Goal: Use online tool/utility: Utilize a website feature to perform a specific function

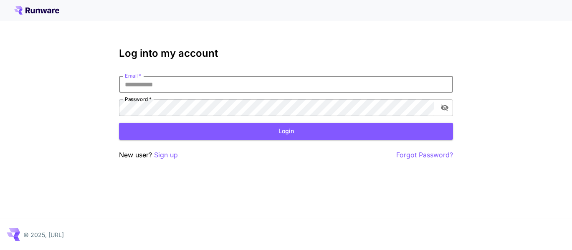
click at [188, 84] on input "Email   *" at bounding box center [286, 84] width 334 height 17
type input "**********"
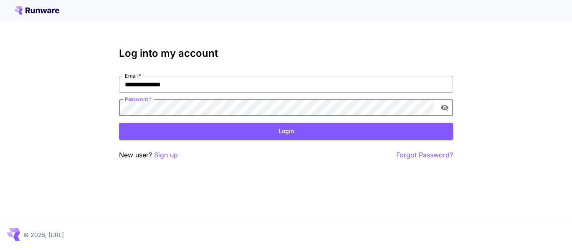
click button "Login" at bounding box center [286, 131] width 334 height 17
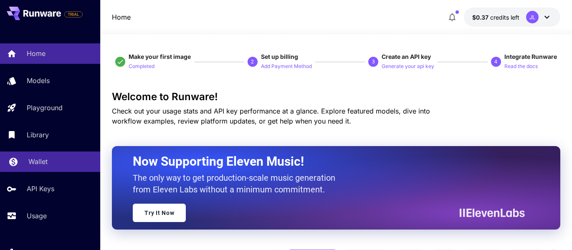
click at [43, 161] on p "Wallet" at bounding box center [37, 162] width 19 height 10
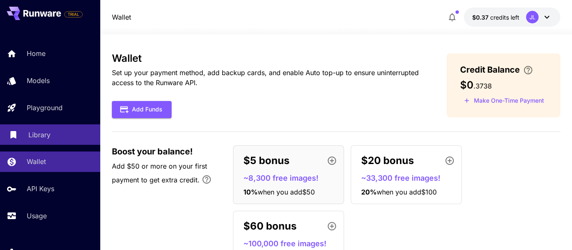
click at [42, 137] on p "Library" at bounding box center [39, 135] width 22 height 10
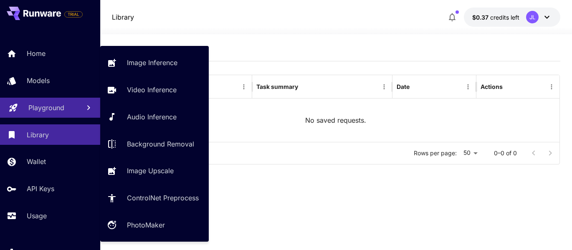
click at [68, 108] on div "Playground" at bounding box center [50, 108] width 45 height 10
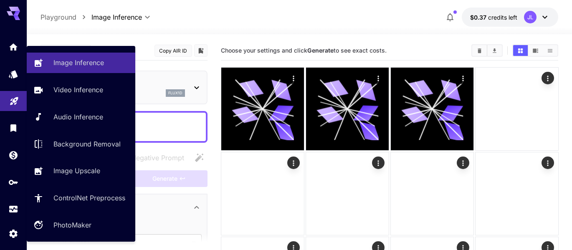
type input "**********"
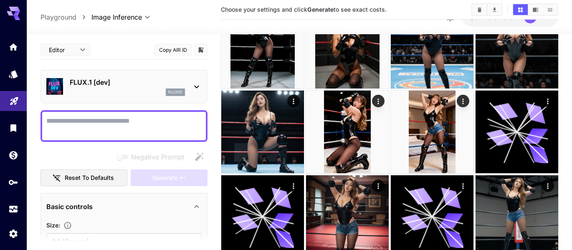
scroll to position [909, 0]
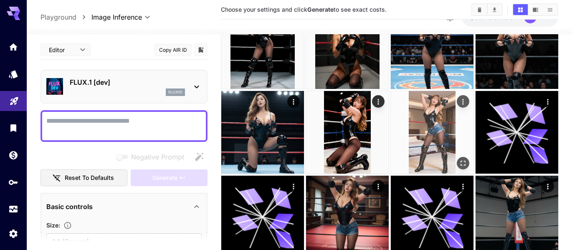
click at [439, 140] on img at bounding box center [432, 132] width 83 height 83
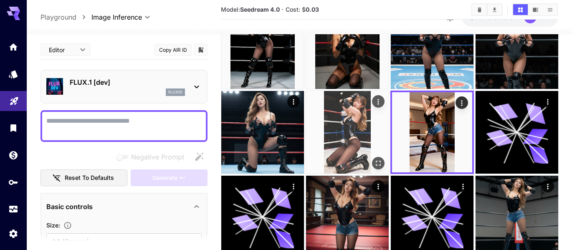
click at [368, 141] on img at bounding box center [347, 132] width 83 height 83
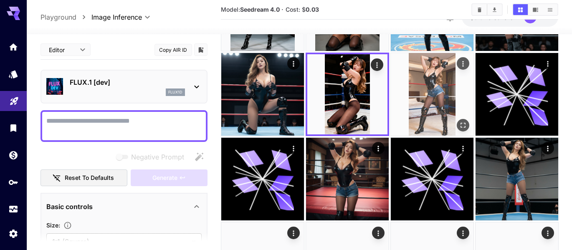
scroll to position [957, 0]
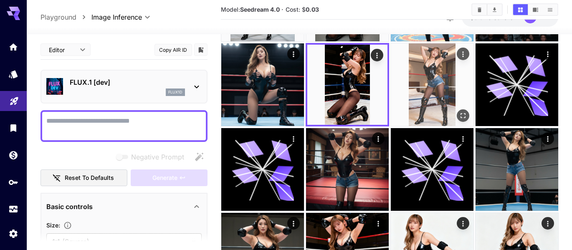
click at [438, 104] on img at bounding box center [432, 84] width 83 height 83
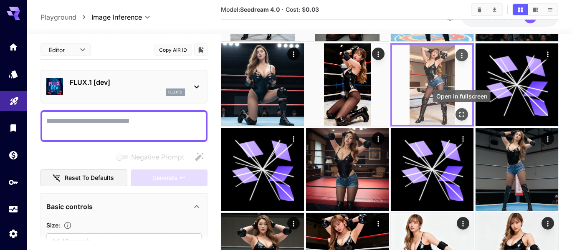
click at [461, 116] on icon "Open in fullscreen" at bounding box center [461, 114] width 8 height 8
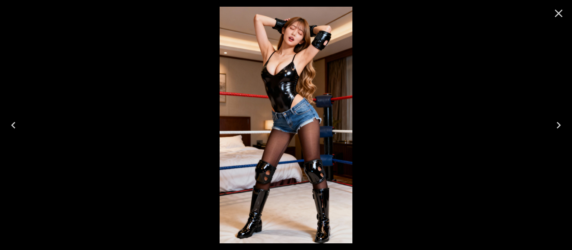
click at [558, 10] on icon "Close" at bounding box center [558, 13] width 13 height 13
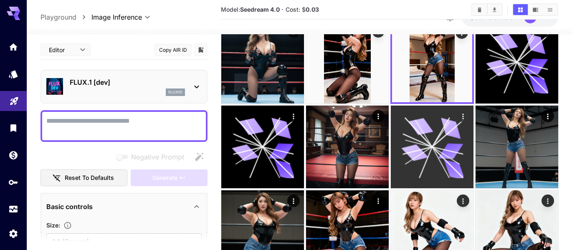
scroll to position [982, 0]
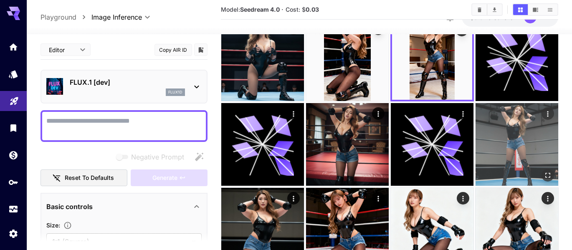
click at [504, 146] on img at bounding box center [517, 144] width 83 height 83
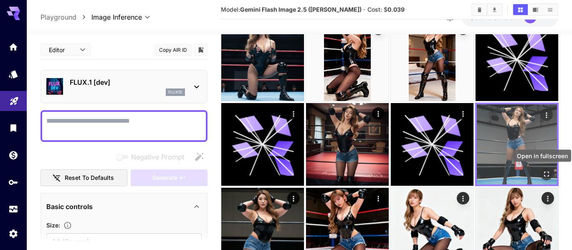
click at [545, 172] on icon "Open in fullscreen" at bounding box center [546, 174] width 5 height 5
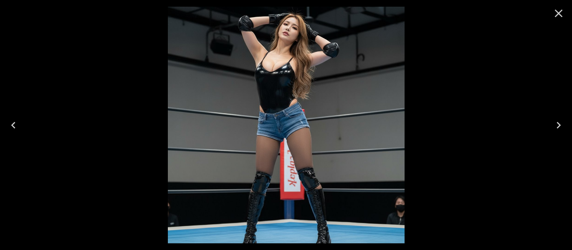
click at [559, 14] on icon "Close" at bounding box center [559, 14] width 8 height 8
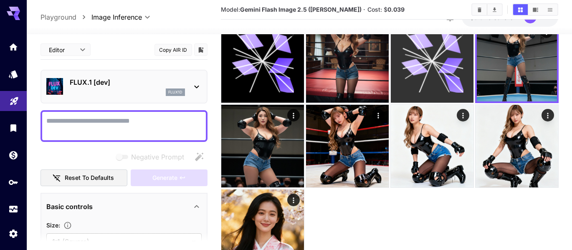
scroll to position [1082, 0]
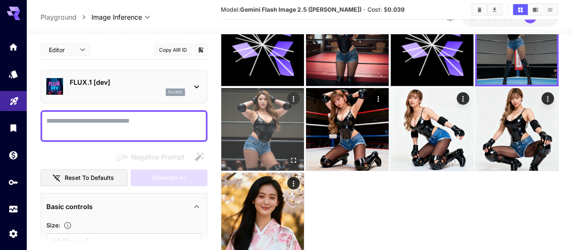
click at [275, 131] on img at bounding box center [262, 129] width 83 height 83
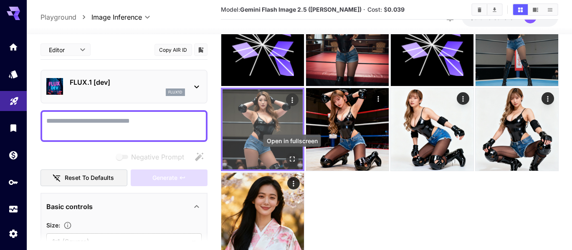
click at [291, 162] on icon "Open in fullscreen" at bounding box center [292, 159] width 8 height 8
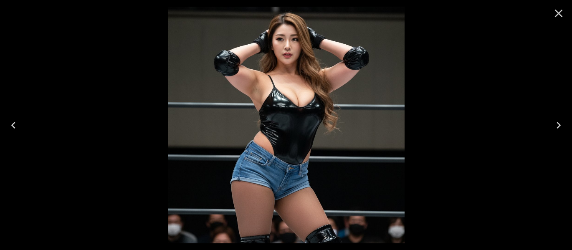
click at [556, 10] on icon "Close" at bounding box center [559, 14] width 8 height 8
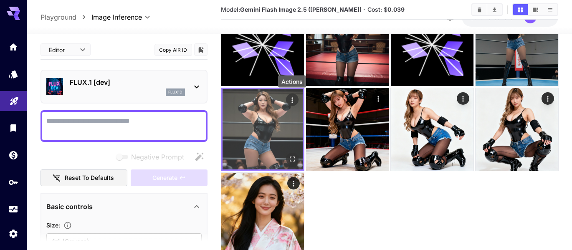
click at [291, 102] on icon "Actions" at bounding box center [291, 99] width 1 height 5
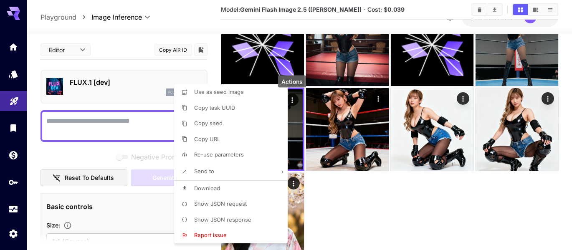
click at [244, 188] on li "Download" at bounding box center [233, 189] width 119 height 16
click at [377, 218] on div at bounding box center [286, 125] width 572 height 250
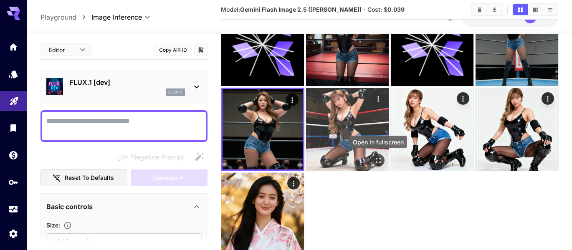
click at [374, 160] on icon "Open in fullscreen" at bounding box center [378, 160] width 8 height 8
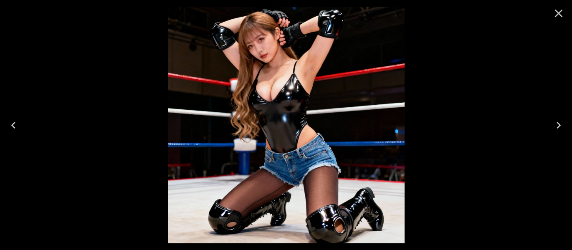
click at [561, 14] on icon "Close" at bounding box center [558, 13] width 13 height 13
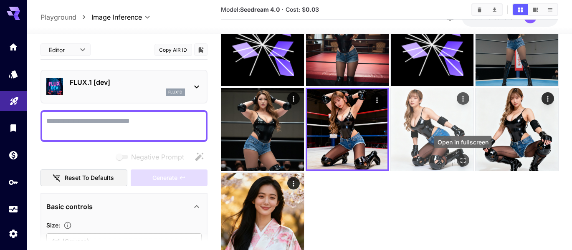
click at [464, 160] on icon "Open in fullscreen" at bounding box center [463, 160] width 8 height 8
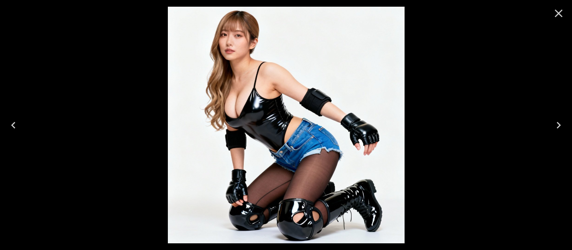
click at [557, 13] on icon "Close" at bounding box center [558, 13] width 13 height 13
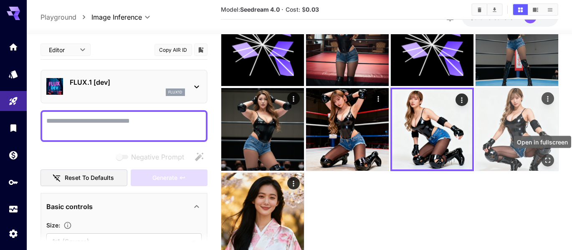
click at [547, 159] on icon "Open in fullscreen" at bounding box center [547, 160] width 8 height 8
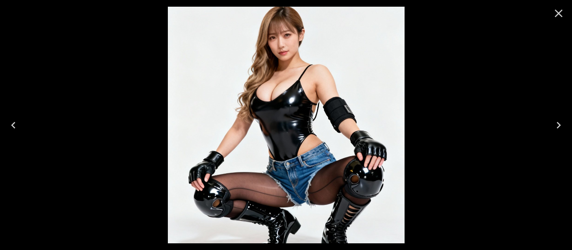
click at [561, 15] on icon "Close" at bounding box center [558, 13] width 13 height 13
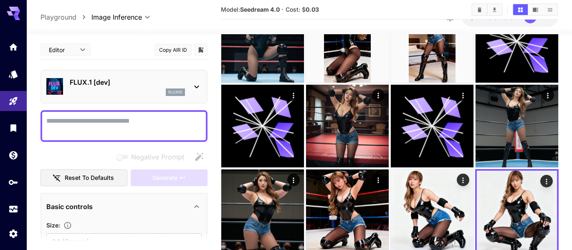
scroll to position [995, 0]
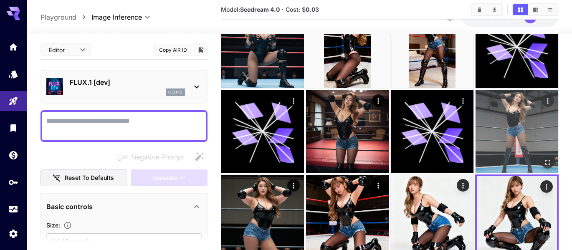
click at [532, 120] on img at bounding box center [517, 131] width 83 height 83
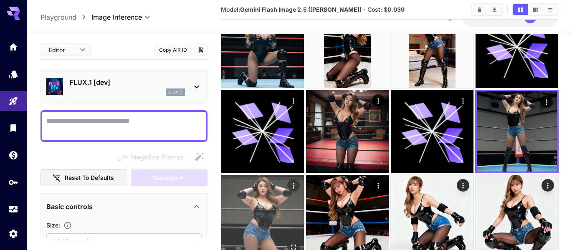
click at [282, 236] on img at bounding box center [262, 216] width 83 height 83
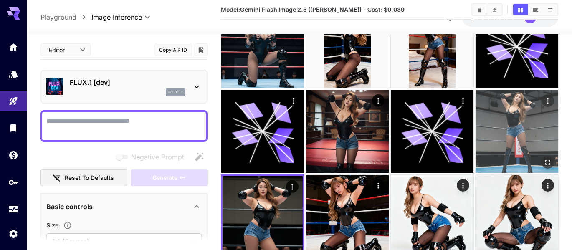
click at [507, 128] on img at bounding box center [517, 131] width 83 height 83
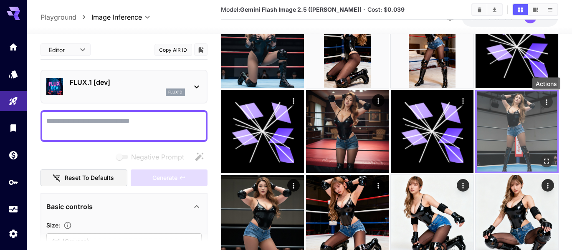
click at [545, 101] on icon "Actions" at bounding box center [546, 102] width 8 height 8
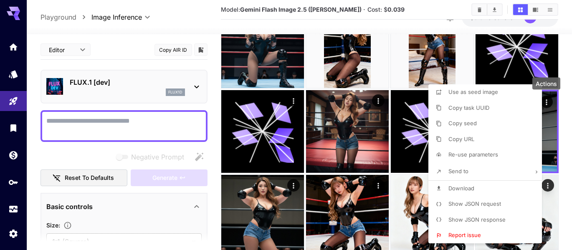
click at [471, 190] on span "Download" at bounding box center [461, 188] width 26 height 7
click at [330, 138] on div at bounding box center [286, 125] width 572 height 250
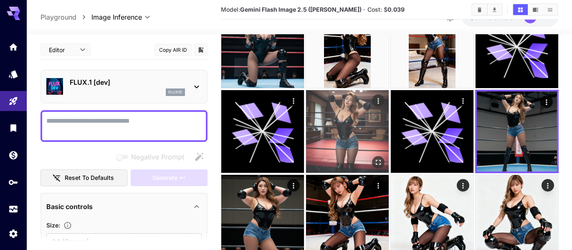
click at [358, 132] on img at bounding box center [347, 131] width 83 height 83
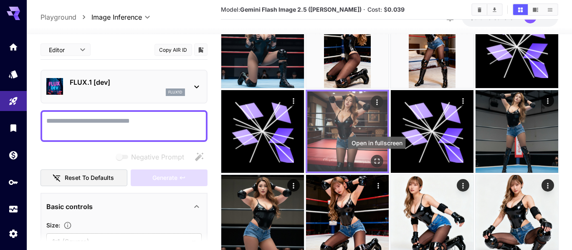
click at [378, 163] on icon "Open in fullscreen" at bounding box center [376, 161] width 8 height 8
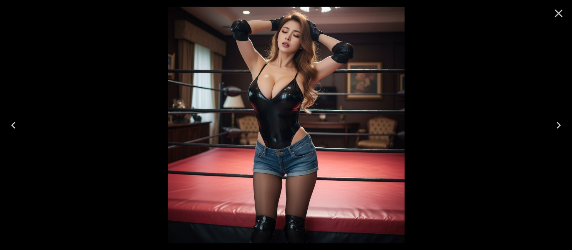
click at [561, 14] on icon "Close" at bounding box center [558, 13] width 13 height 13
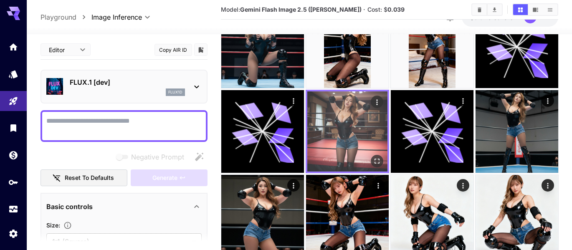
click at [378, 103] on icon "Actions" at bounding box center [376, 102] width 8 height 8
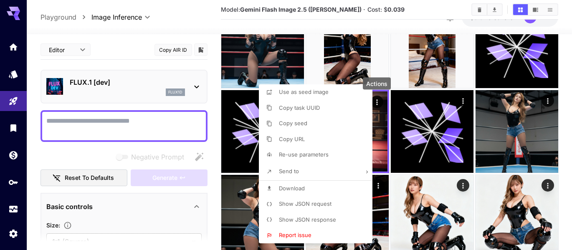
click at [306, 190] on li "Download" at bounding box center [318, 189] width 119 height 16
click at [392, 76] on div at bounding box center [286, 125] width 572 height 250
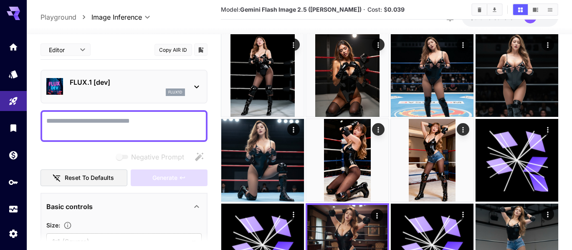
scroll to position [869, 0]
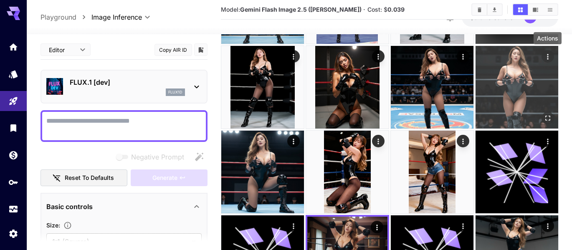
click at [547, 60] on icon "Actions" at bounding box center [547, 56] width 8 height 8
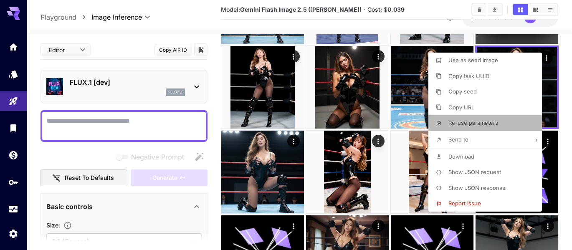
click at [476, 124] on span "Re-use parameters" at bounding box center [473, 122] width 50 height 7
type input "**********"
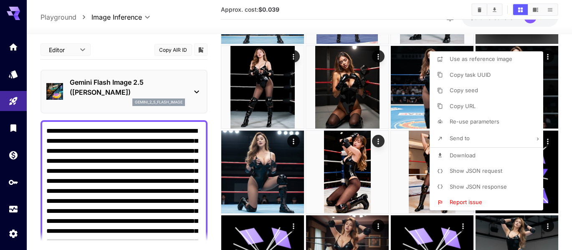
drag, startPoint x: 47, startPoint y: 129, endPoint x: 79, endPoint y: 168, distance: 51.1
click at [79, 168] on div at bounding box center [286, 125] width 572 height 250
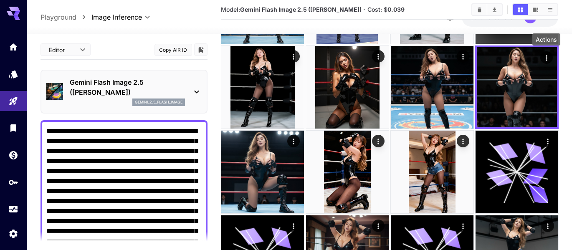
click at [50, 130] on textarea "**********" at bounding box center [123, 211] width 155 height 170
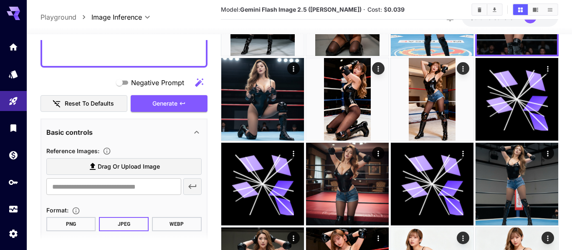
scroll to position [232, 0]
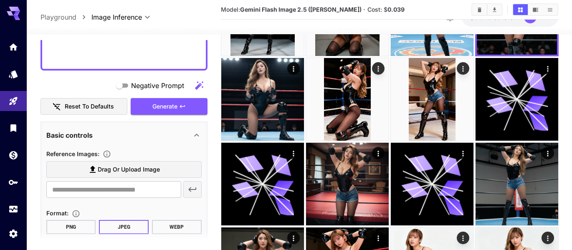
drag, startPoint x: 47, startPoint y: 130, endPoint x: 147, endPoint y: 60, distance: 122.3
type textarea "**********"
